Goal: Task Accomplishment & Management: Manage account settings

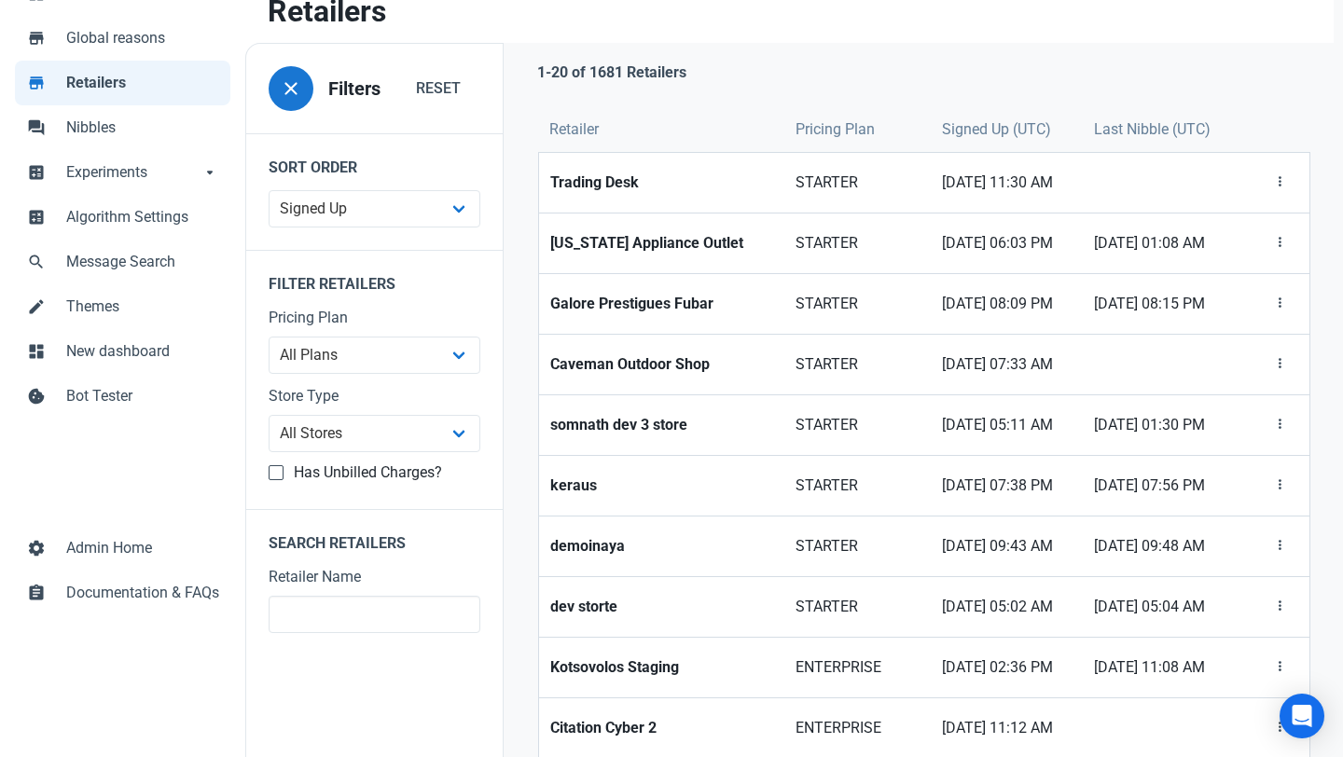
scroll to position [130, 0]
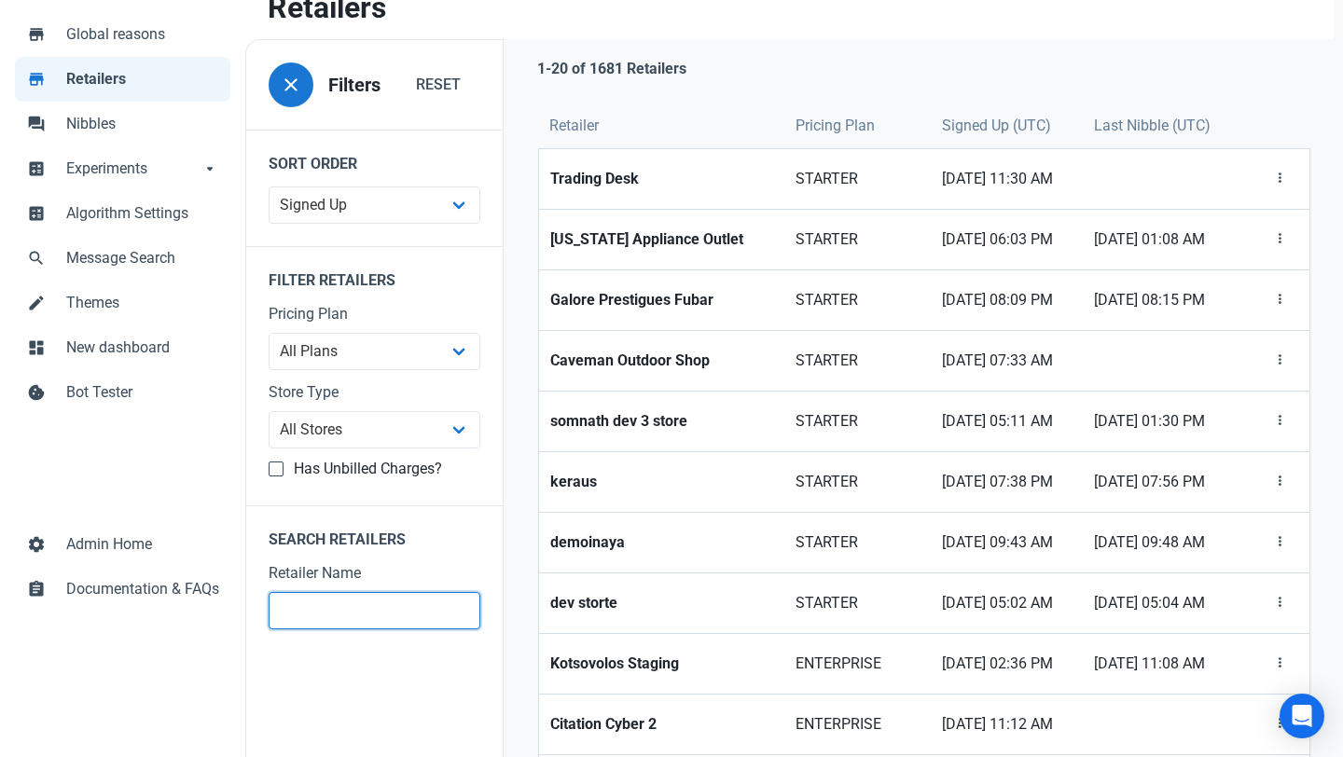
click at [326, 611] on input "text" at bounding box center [375, 610] width 212 height 37
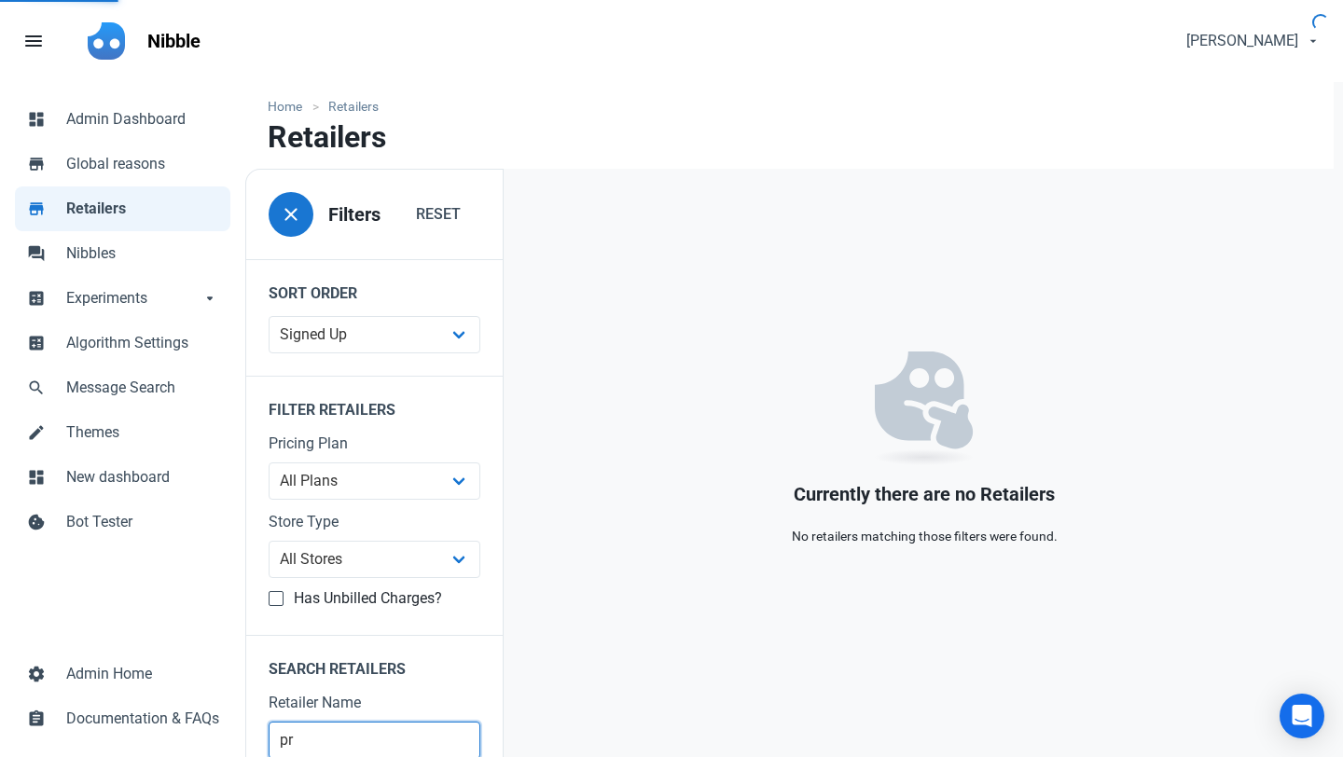
type input "p"
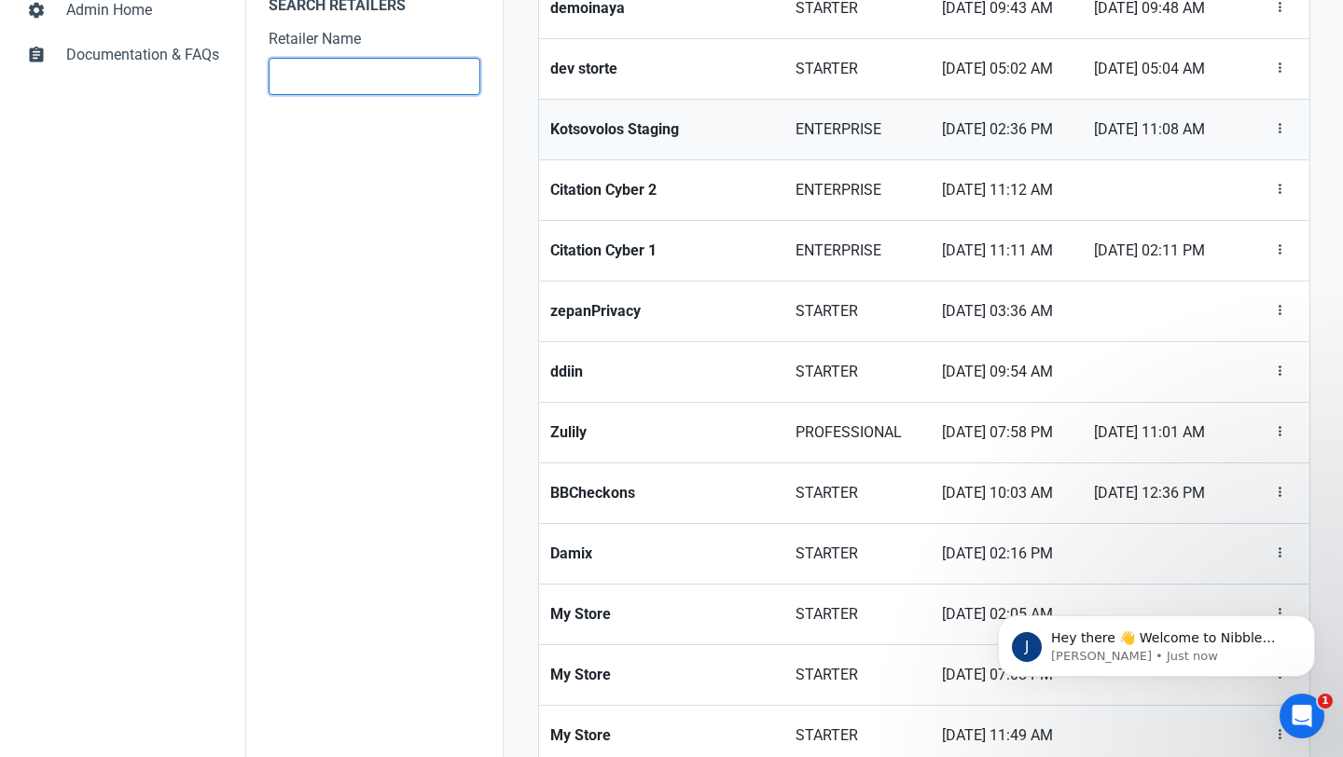
scroll to position [667, 0]
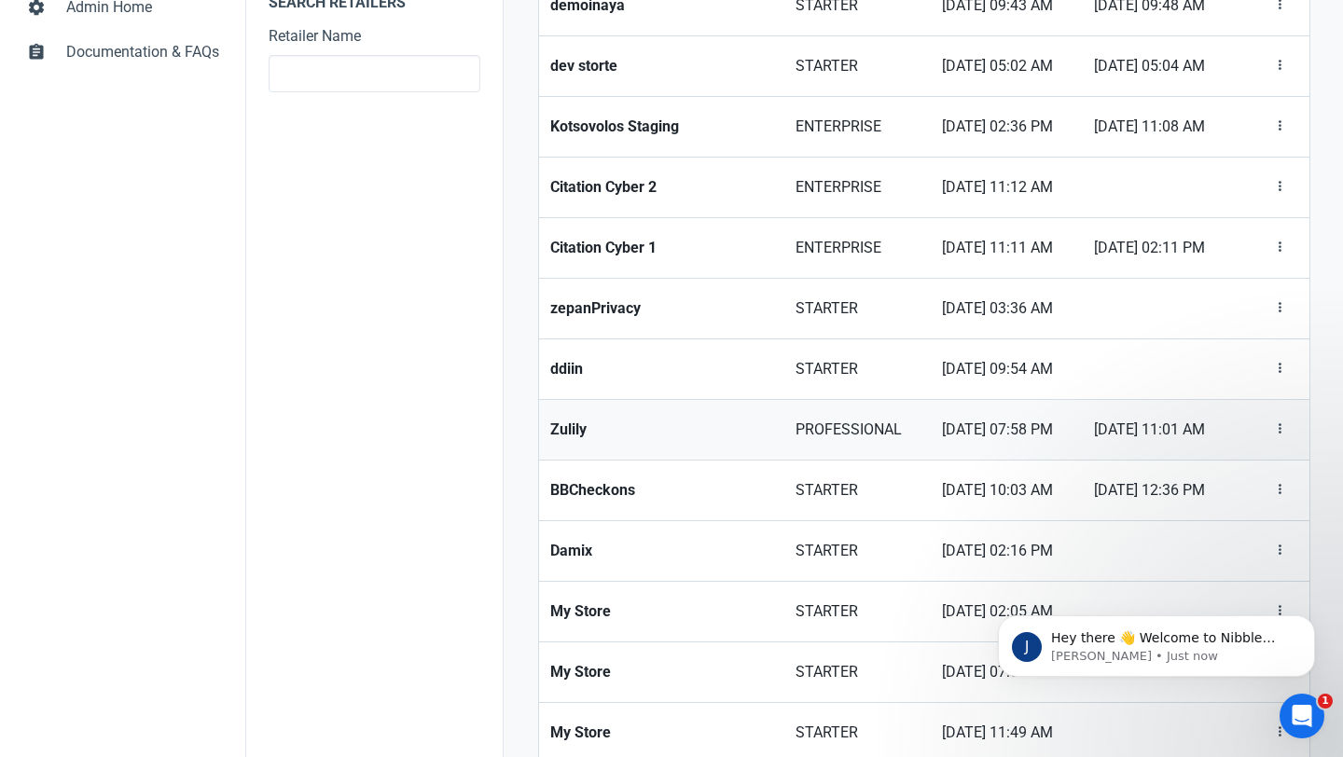
click at [553, 437] on strong "Zulily" at bounding box center [661, 430] width 223 height 22
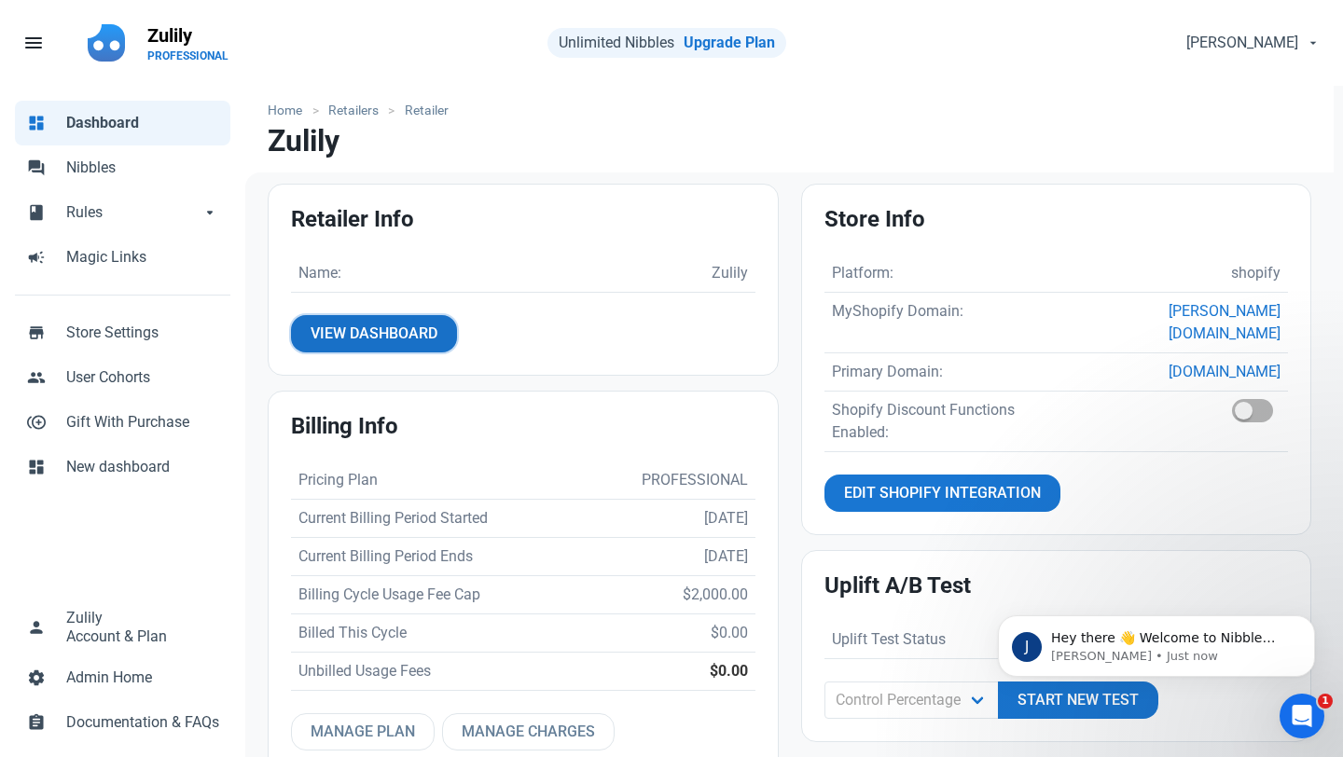
click at [365, 338] on span "View Dashboard" at bounding box center [374, 334] width 127 height 22
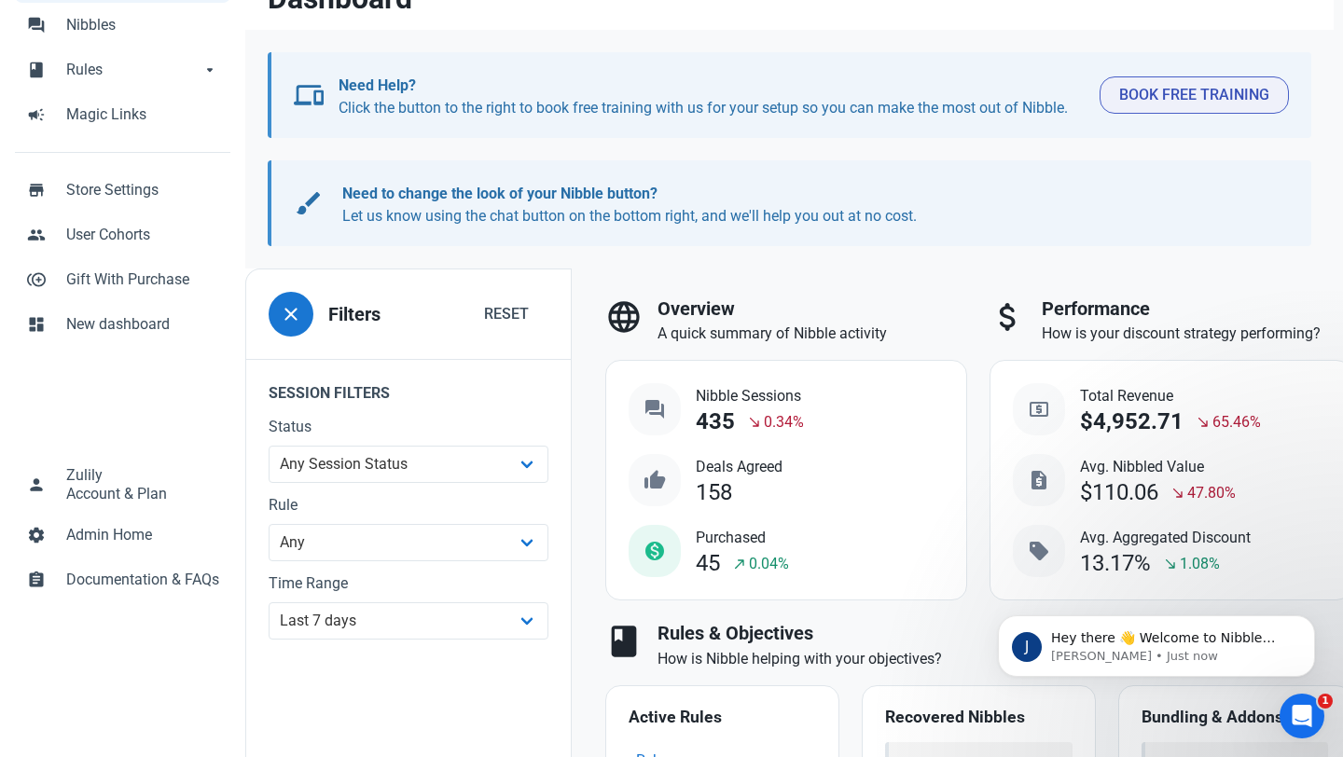
scroll to position [148, 0]
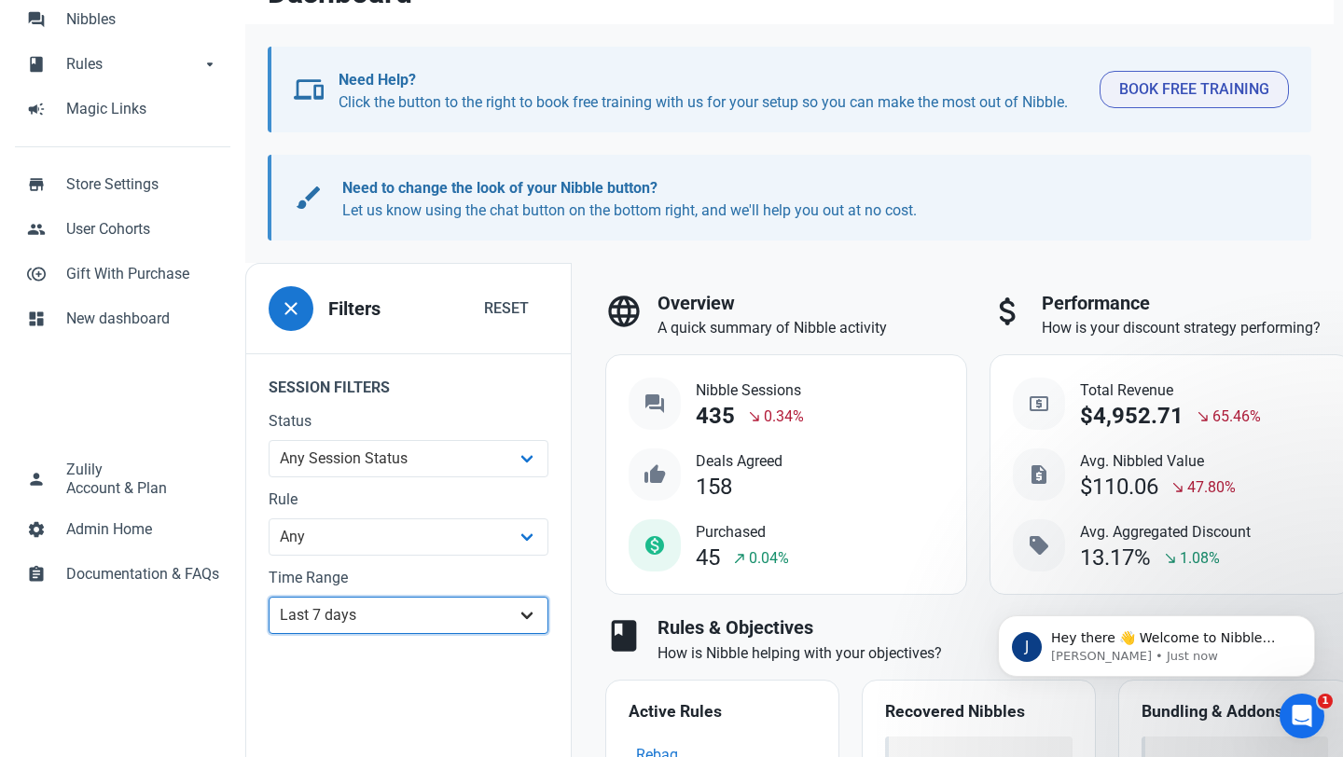
click at [402, 616] on select "All Time Last day Last 7 days Last 30 days Last 90 days Last 180 days Last 365 …" at bounding box center [409, 615] width 280 height 37
select select "30d"
click at [269, 634] on select "All Time Last day Last 7 days Last 30 days Last 90 days Last 180 days Last 365 …" at bounding box center [409, 615] width 280 height 37
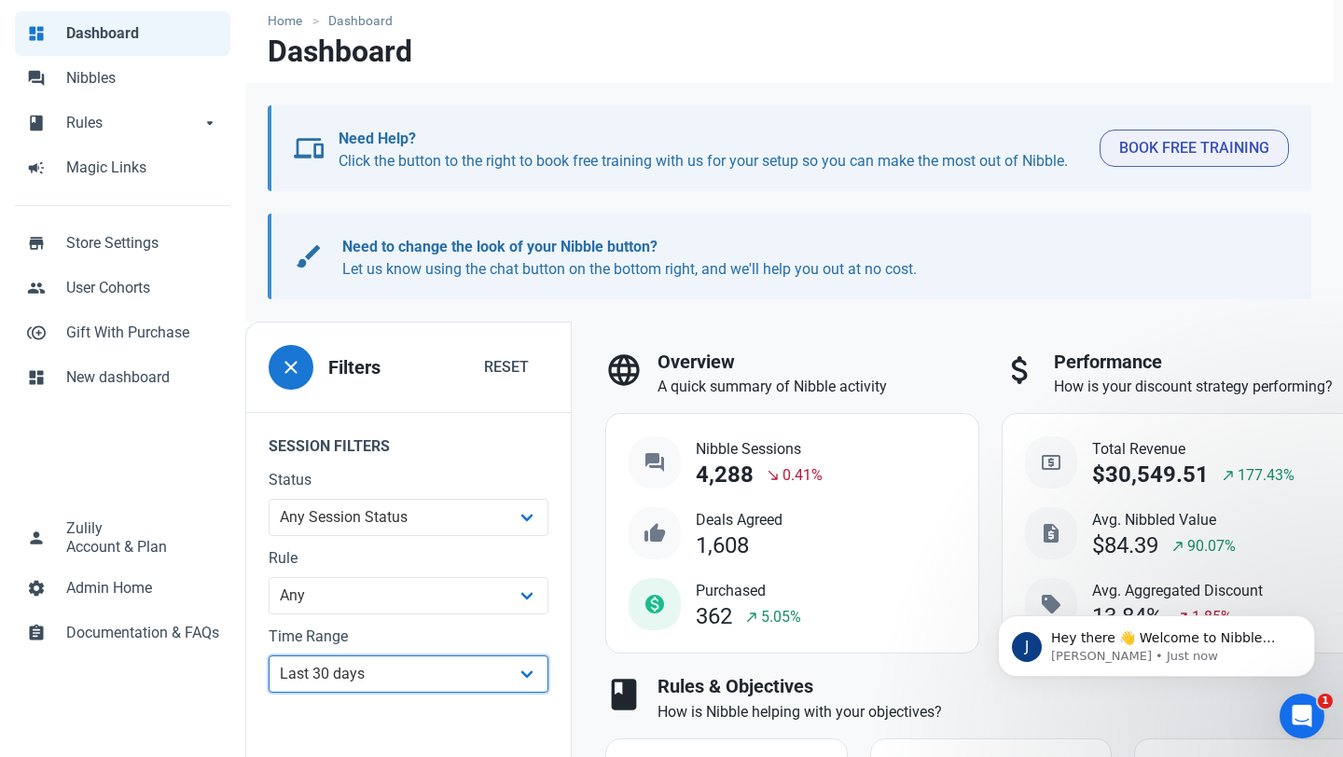
scroll to position [88, 0]
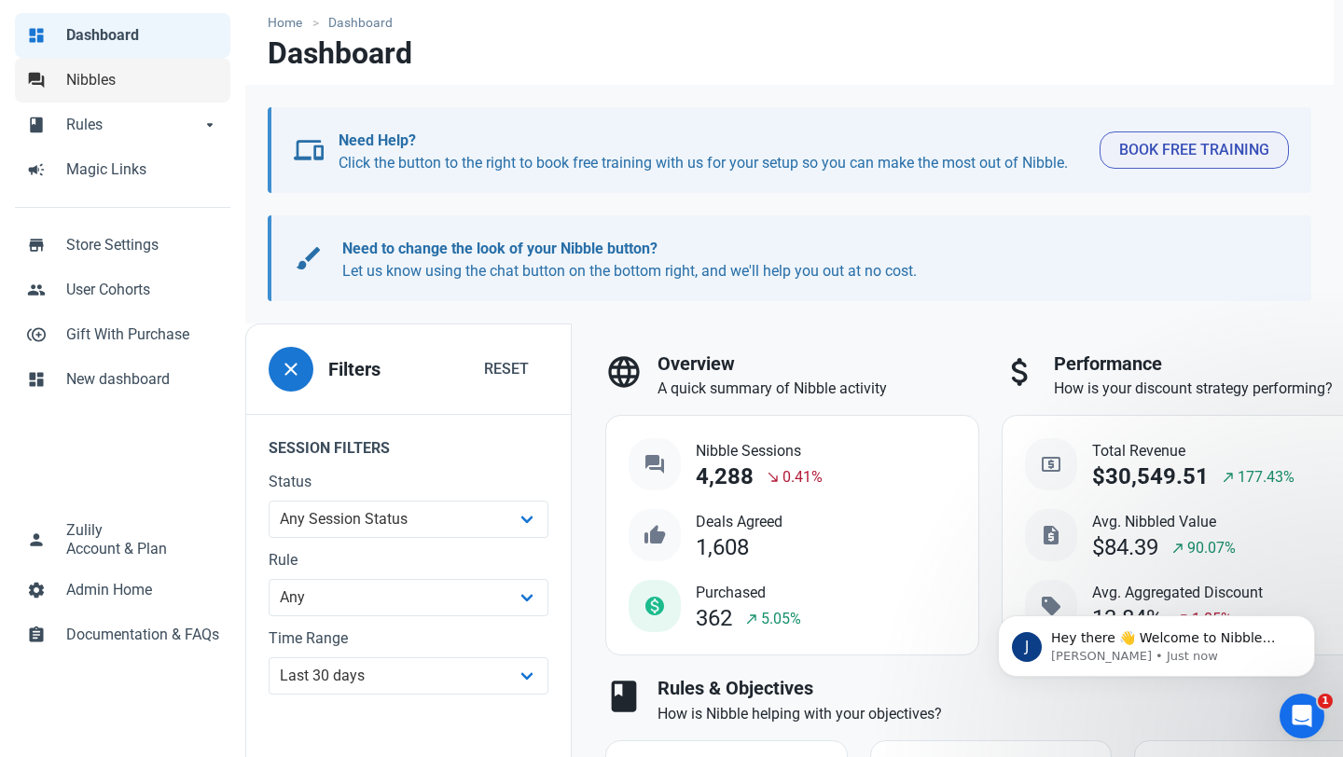
click at [105, 87] on span "Nibbles" at bounding box center [142, 80] width 153 height 22
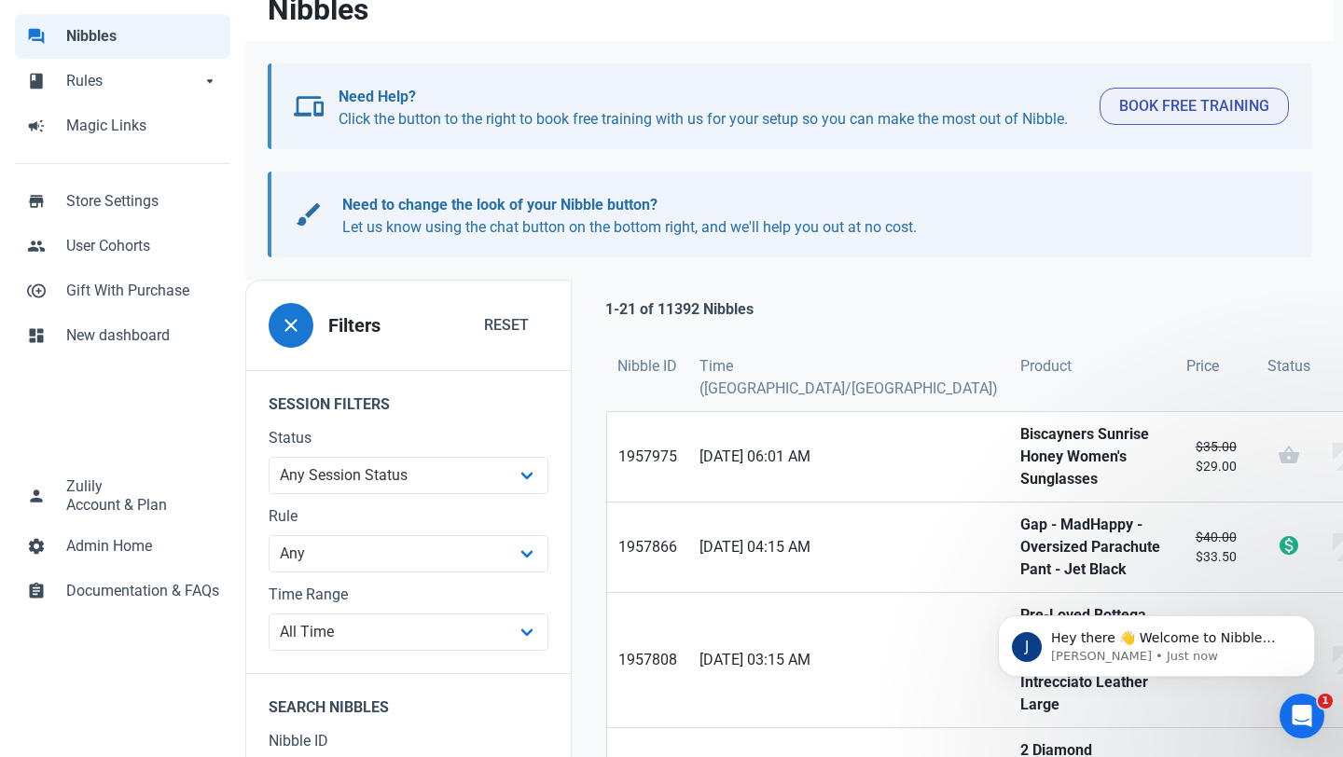
scroll to position [136, 0]
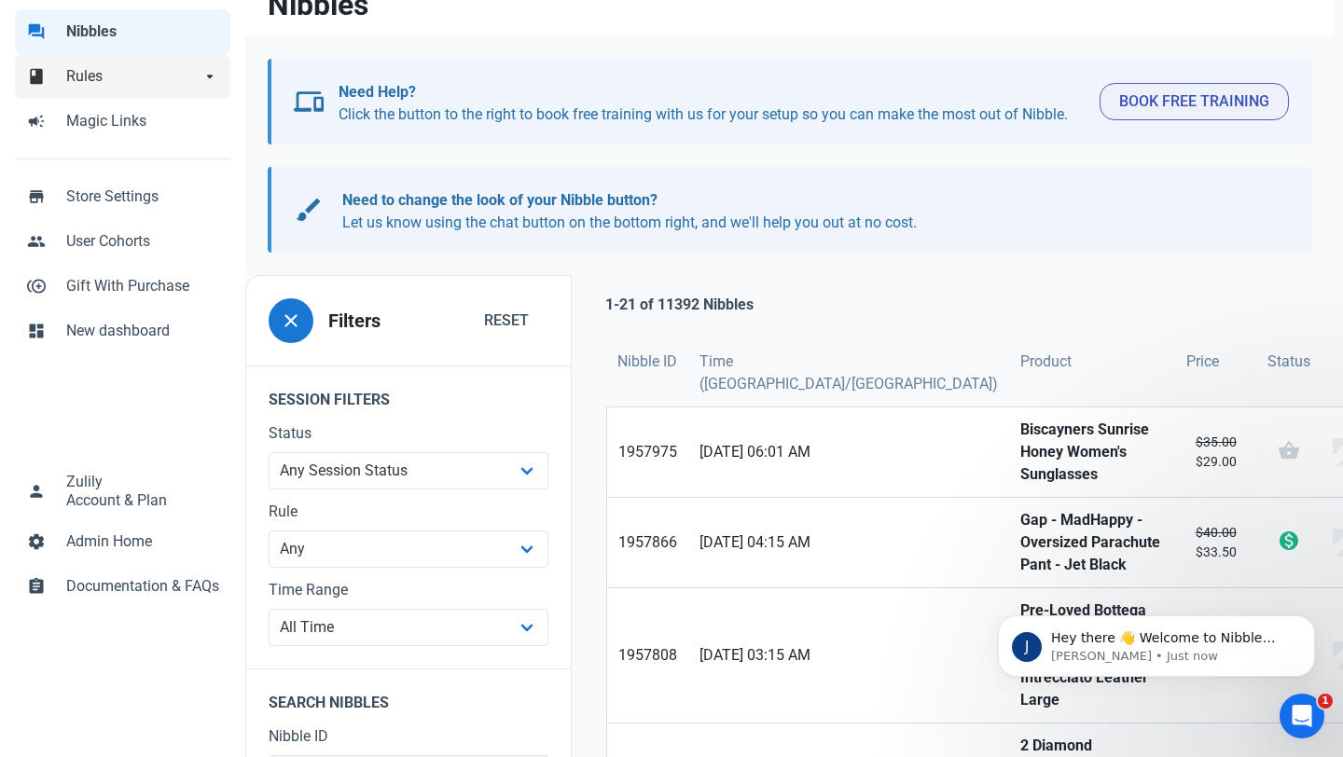
click at [95, 86] on span "Rules" at bounding box center [133, 76] width 134 height 22
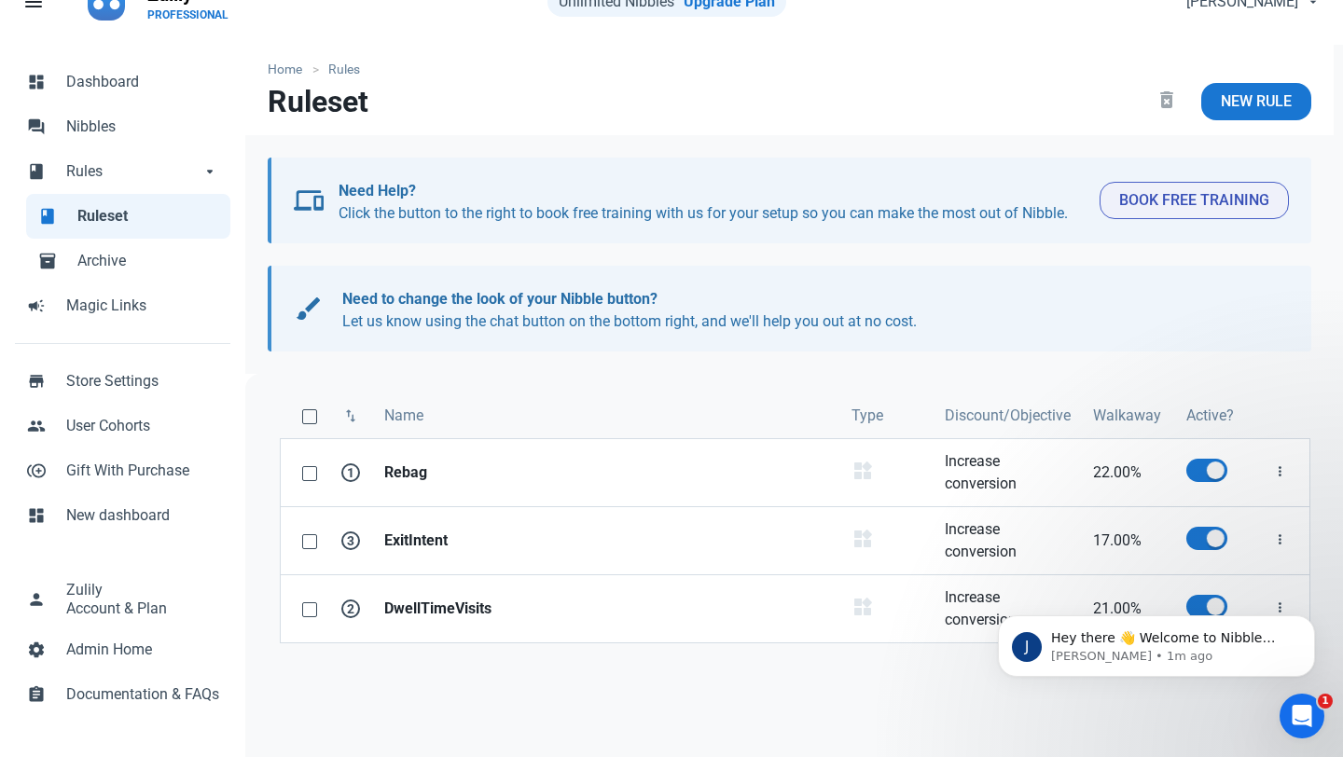
scroll to position [33, 0]
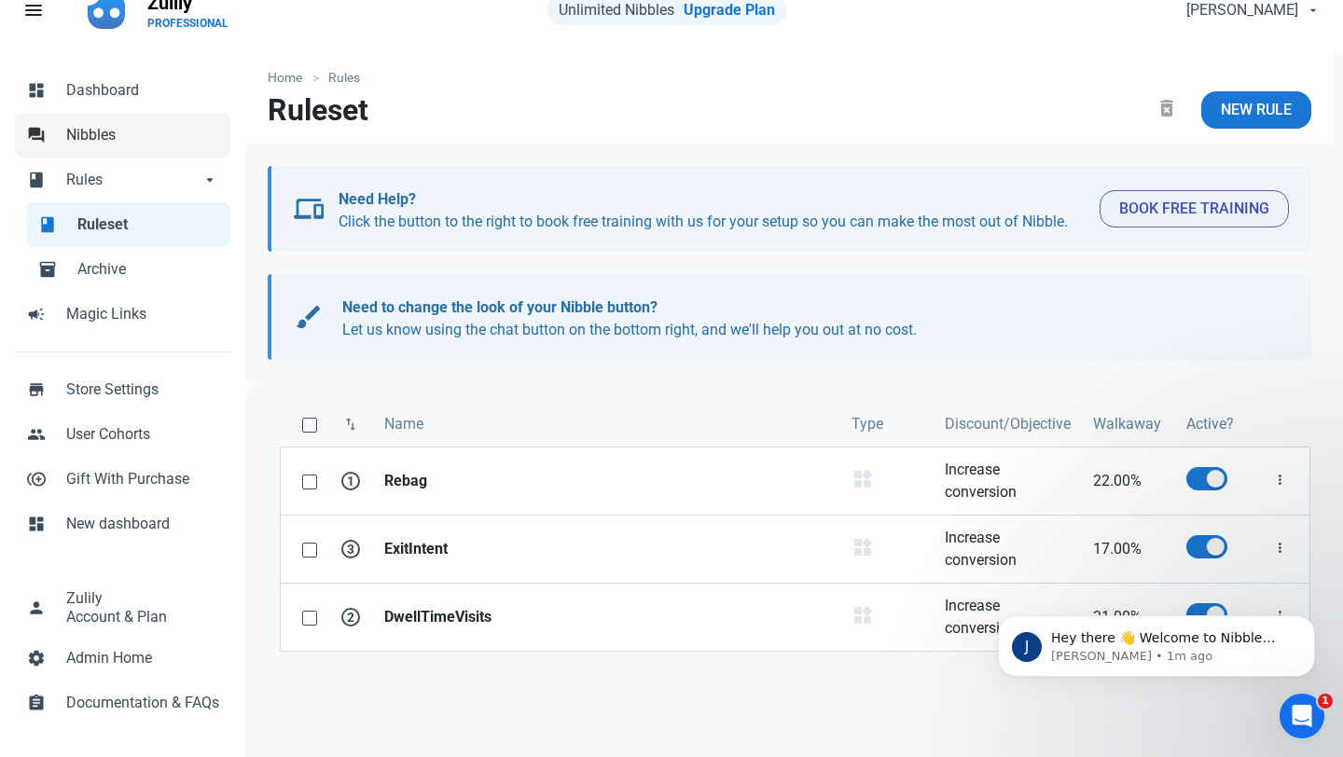
click at [114, 145] on span "Nibbles" at bounding box center [142, 135] width 153 height 22
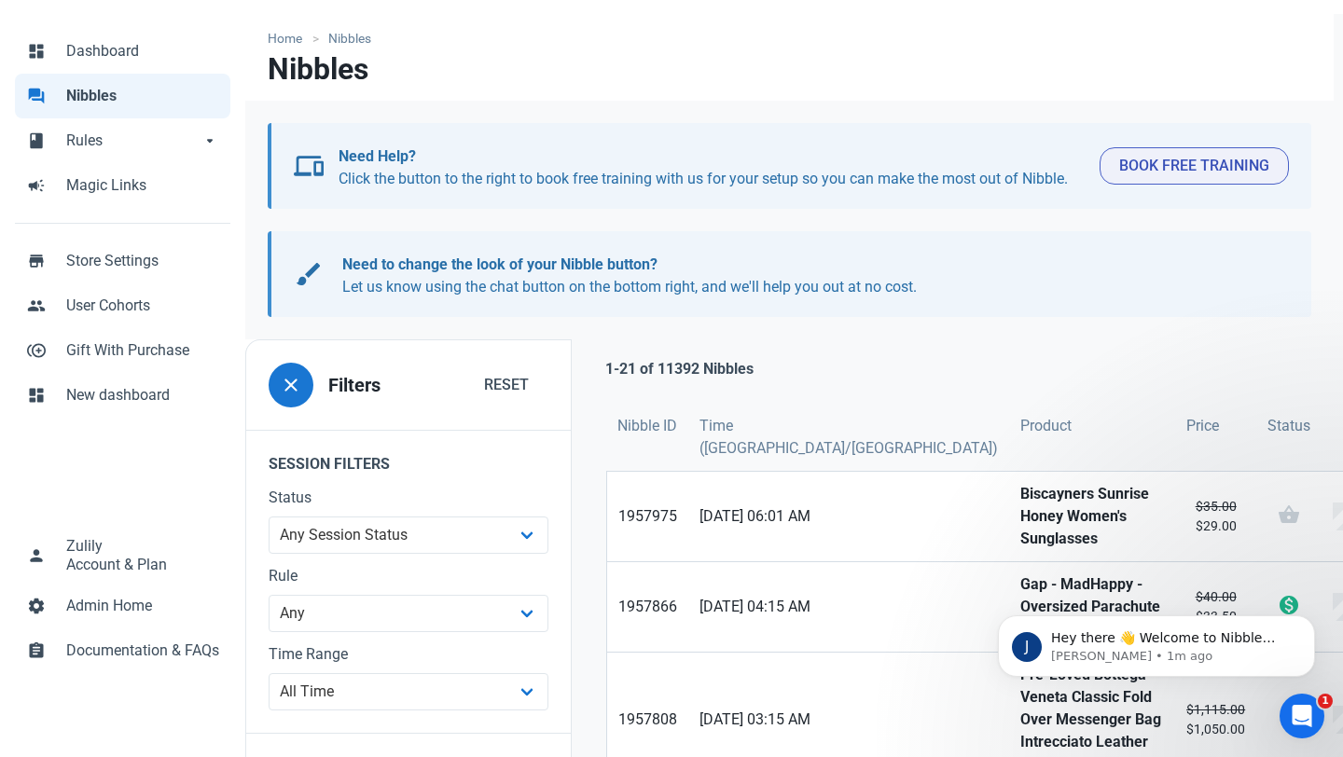
scroll to position [53, 0]
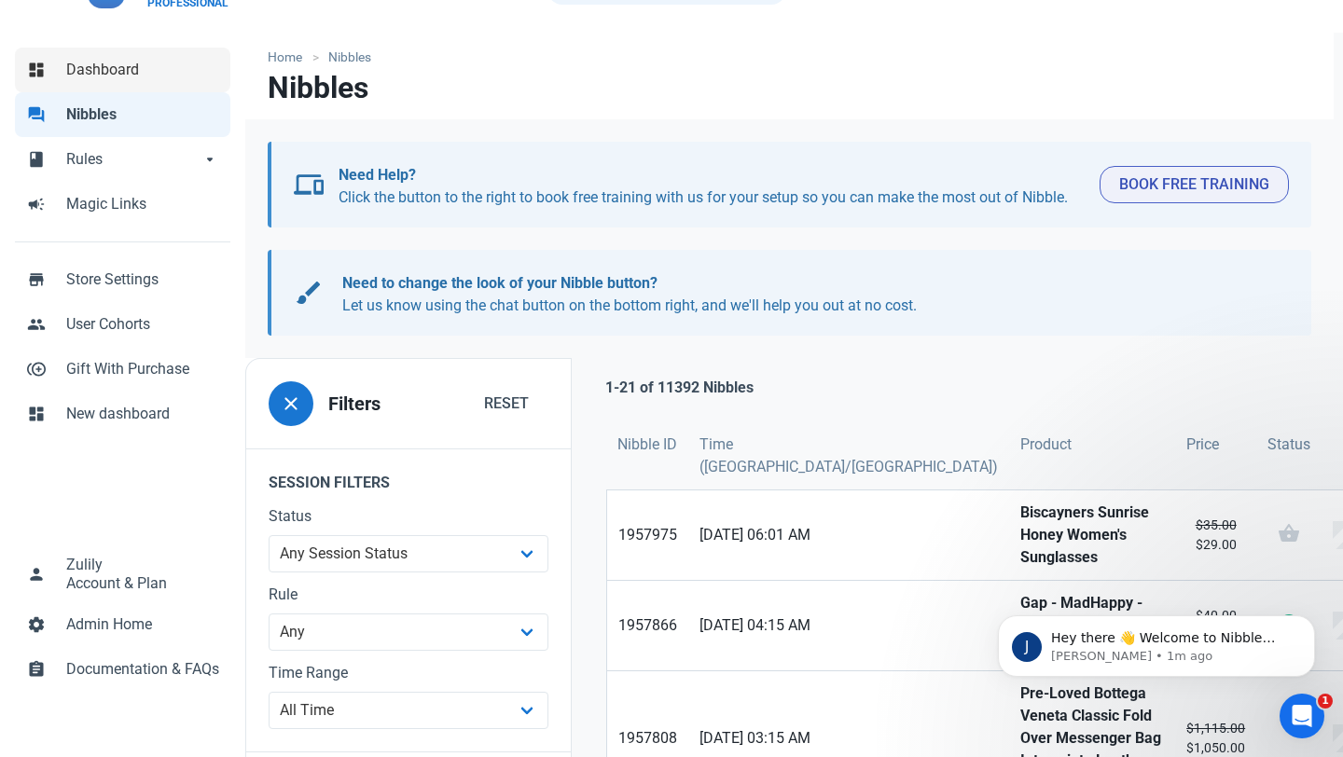
click at [109, 72] on span "Dashboard" at bounding box center [142, 70] width 153 height 22
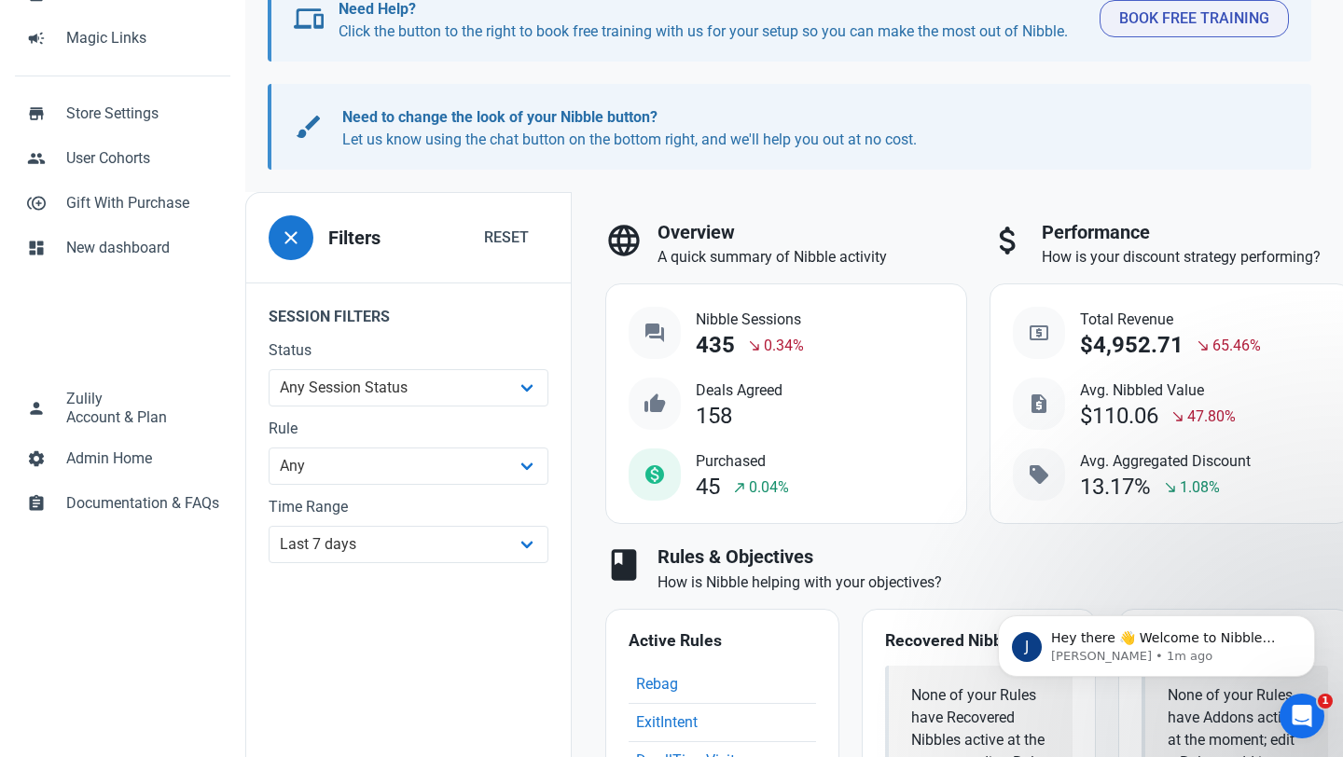
scroll to position [241, 0]
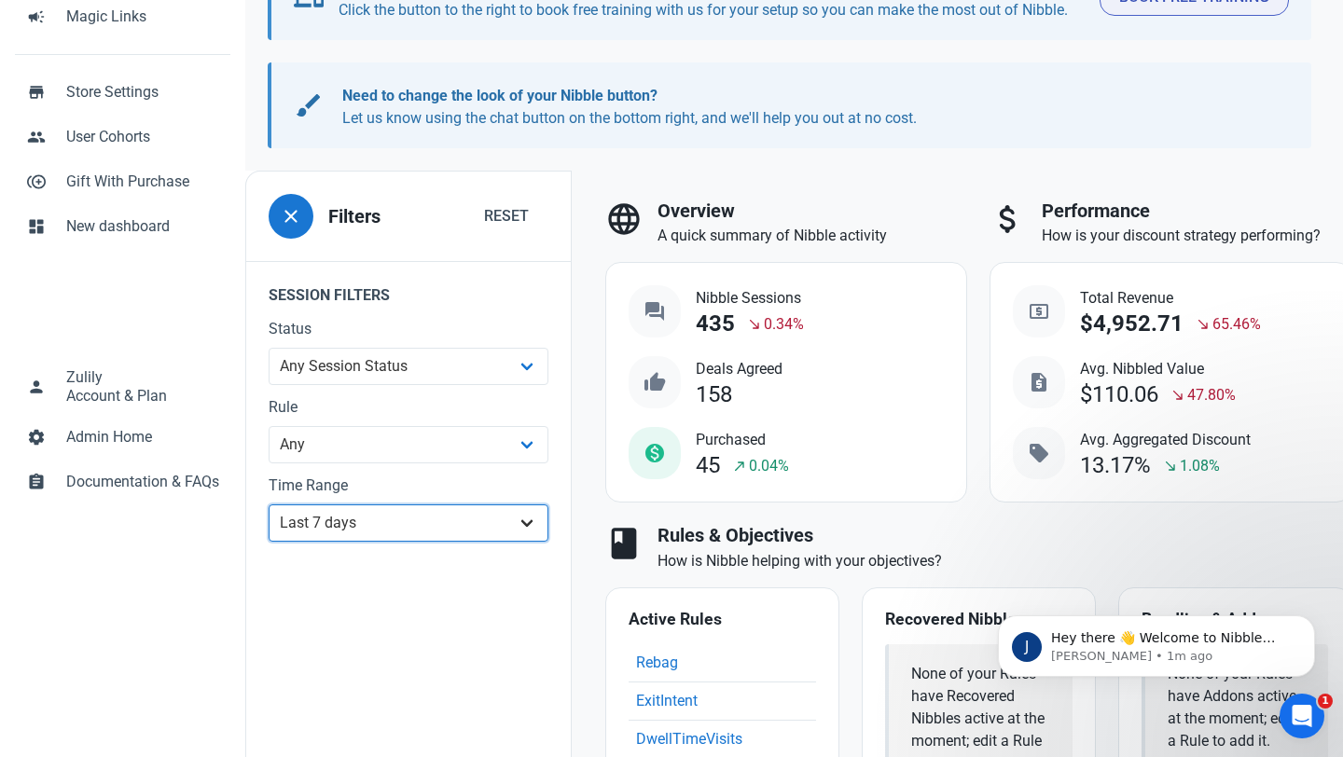
click at [385, 516] on select "All Time Last day Last 7 days Last 30 days Last 90 days Last 180 days Last 365 …" at bounding box center [409, 523] width 280 height 37
select select "30d"
click at [269, 542] on select "All Time Last day Last 7 days Last 30 days Last 90 days Last 180 days Last 365 …" at bounding box center [409, 523] width 280 height 37
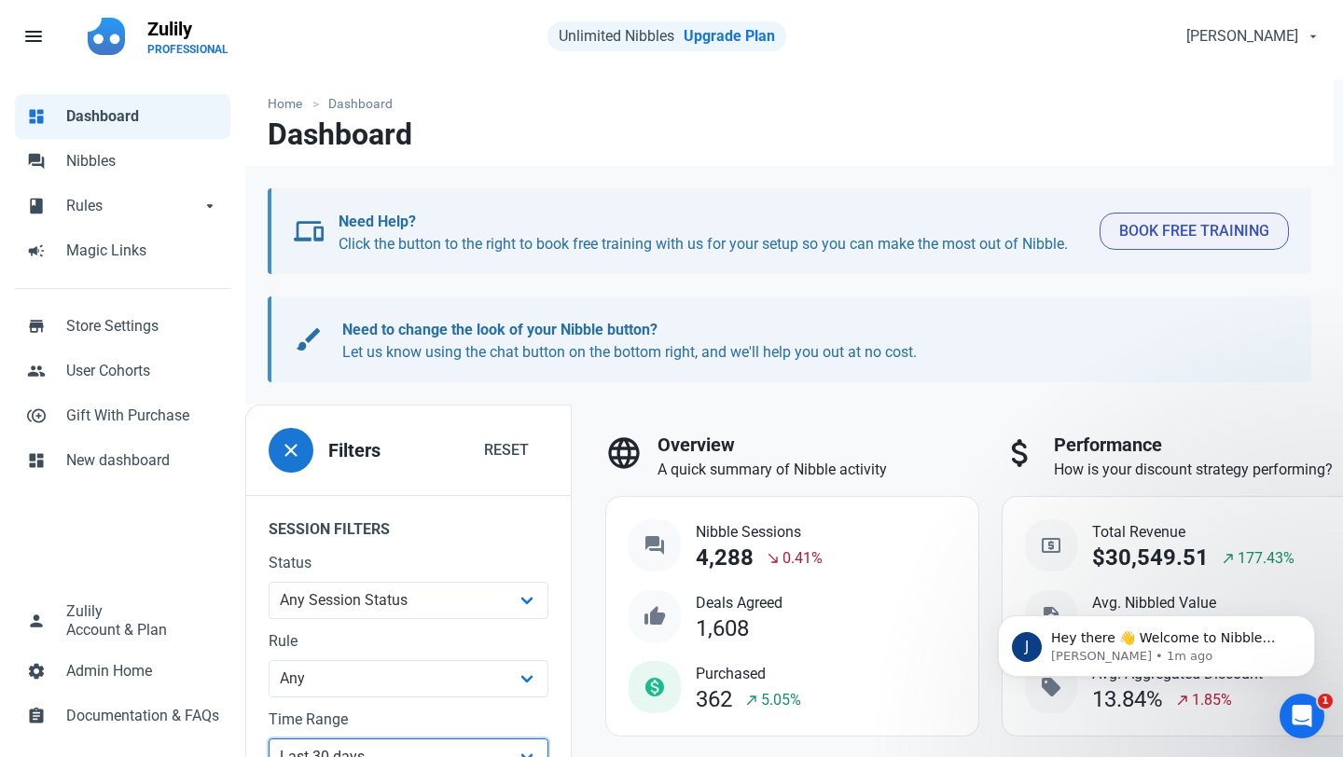
scroll to position [17, 0]
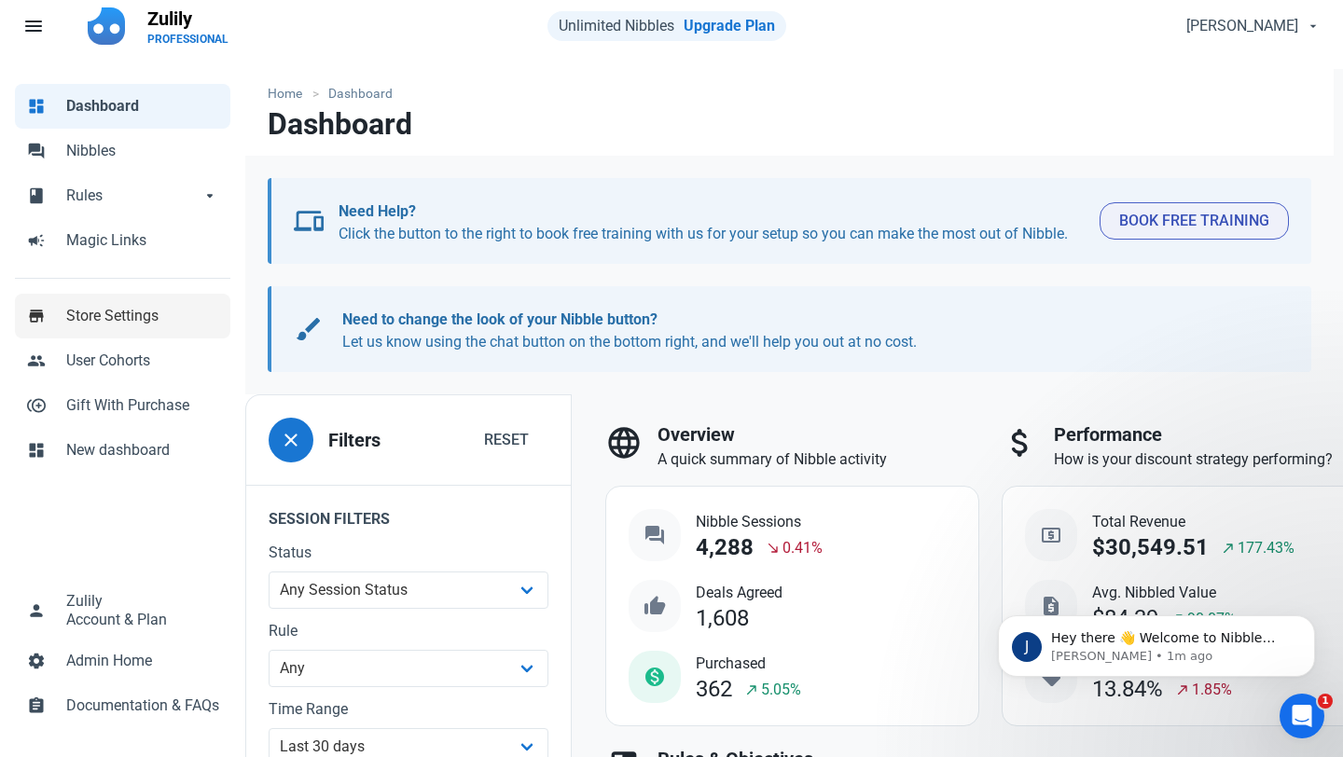
click at [110, 318] on span "Store Settings" at bounding box center [142, 316] width 153 height 22
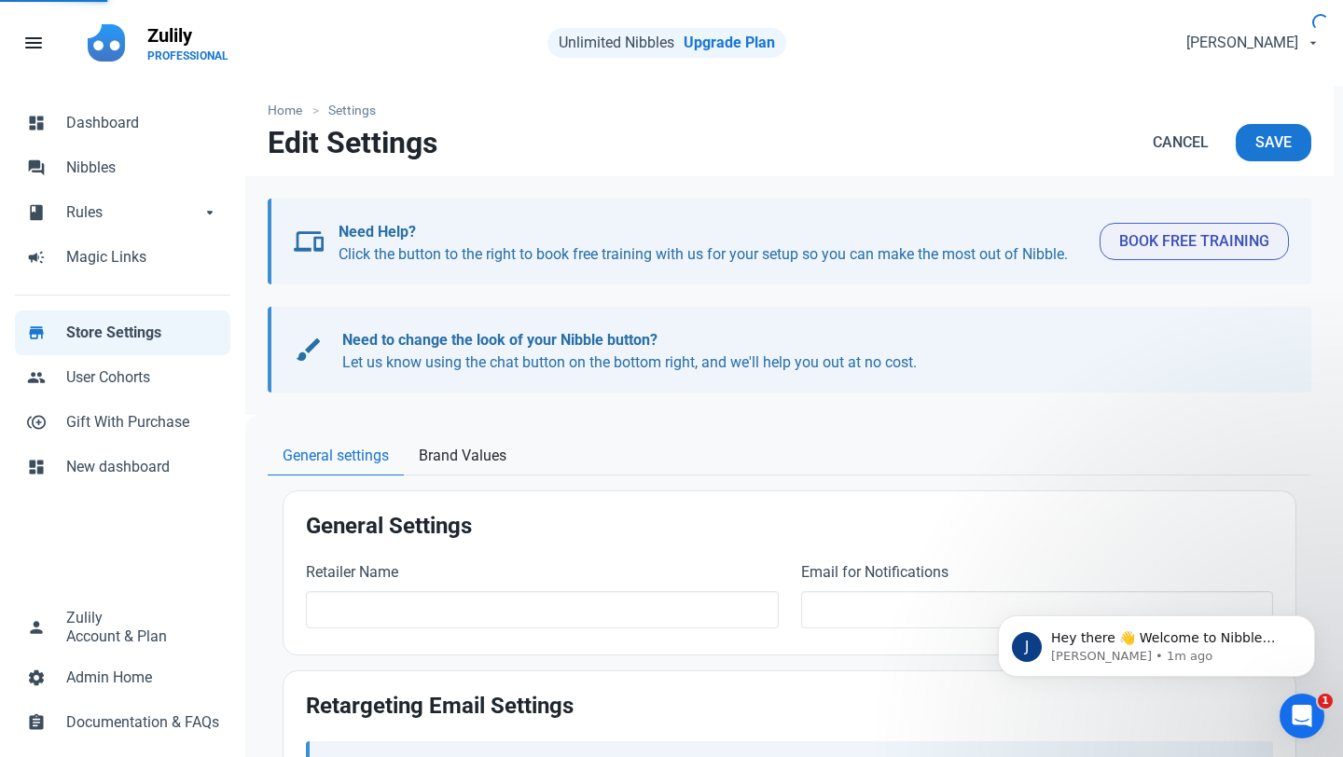
type input "Zulily"
type input "zac@zulily.com"
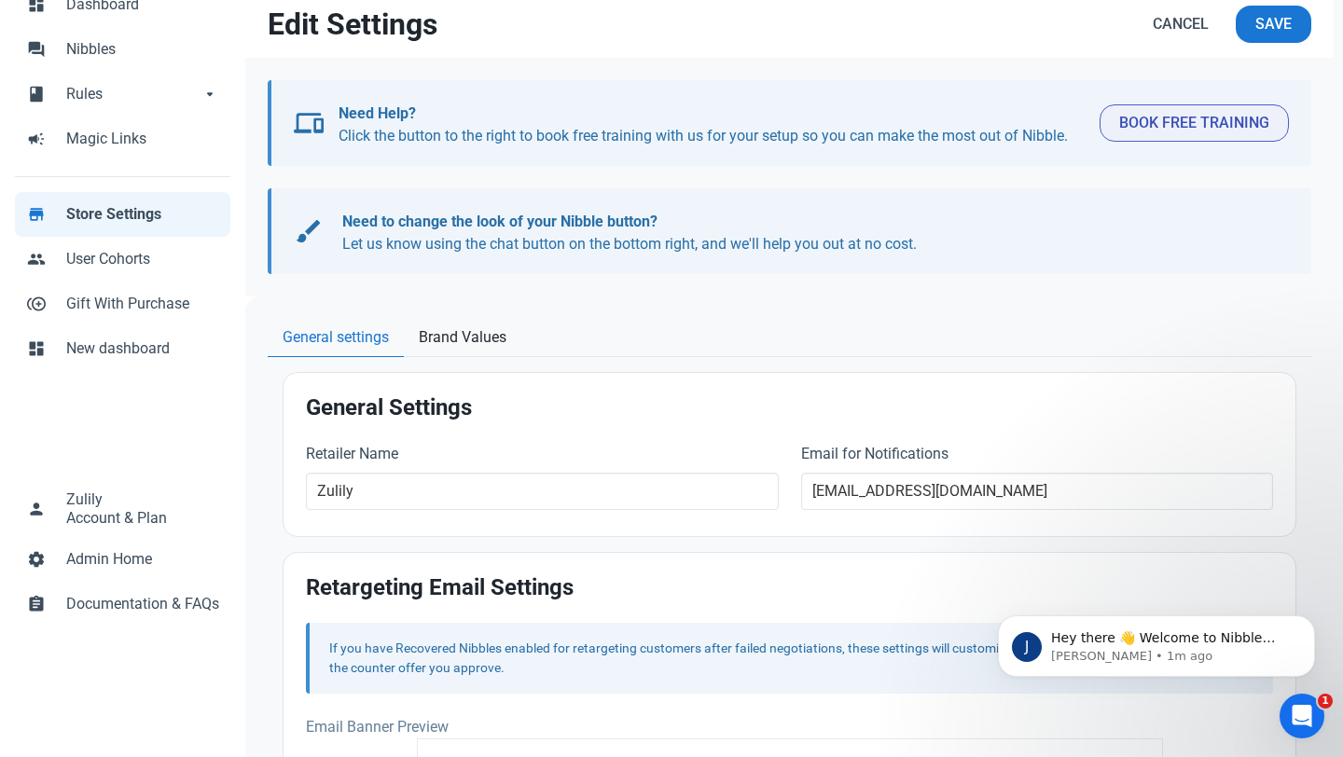
scroll to position [115, 0]
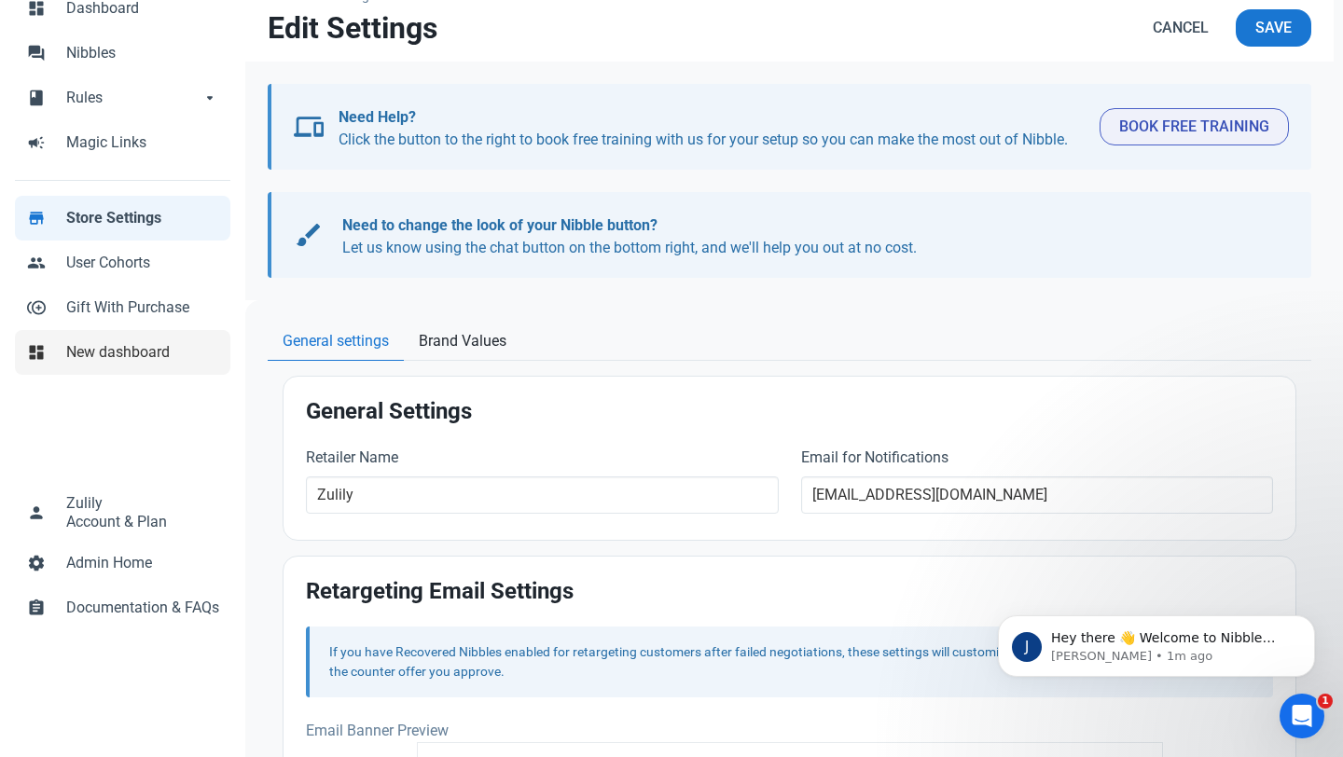
click at [135, 360] on span "New dashboard" at bounding box center [142, 352] width 153 height 22
